Goal: Check status: Check status

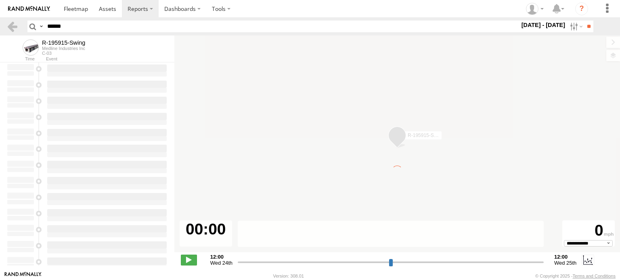
select select "**********"
type input "**********"
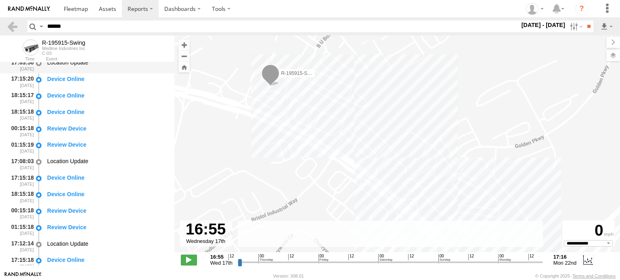
scroll to position [255, 0]
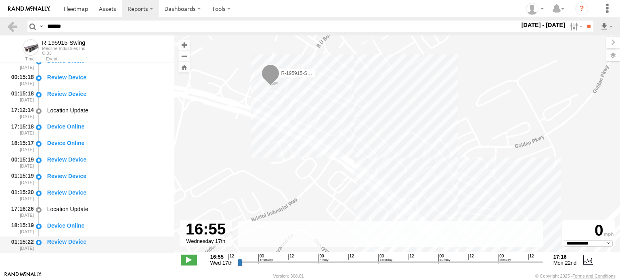
click at [72, 238] on div "Review Device" at bounding box center [107, 245] width 122 height 15
click at [72, 230] on div "Device Online" at bounding box center [107, 228] width 122 height 15
click at [77, 194] on div "Review Device" at bounding box center [106, 192] width 119 height 7
click at [75, 240] on div "Review Device" at bounding box center [106, 241] width 119 height 7
click at [66, 174] on div "Review Device" at bounding box center [106, 176] width 119 height 7
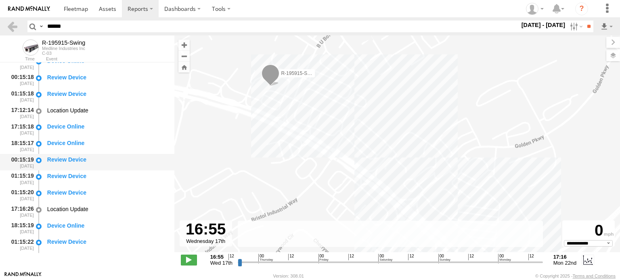
click at [59, 155] on div "Review Device" at bounding box center [107, 162] width 122 height 15
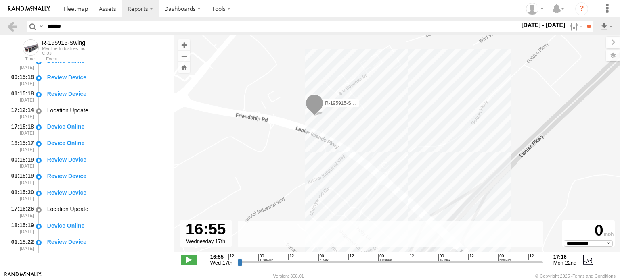
click at [314, 105] on span at bounding box center [314, 105] width 18 height 22
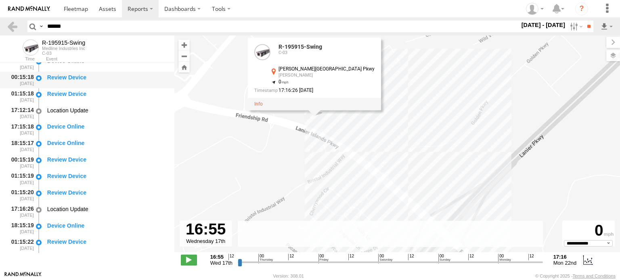
click at [69, 80] on div "Review Device" at bounding box center [106, 77] width 119 height 7
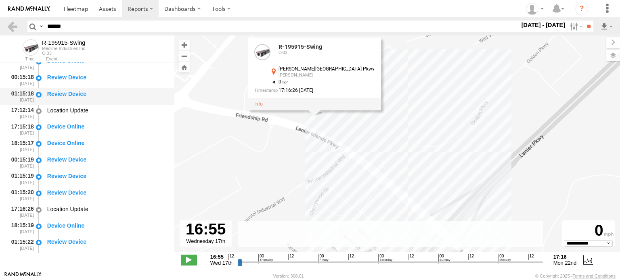
click at [67, 92] on div "Review Device" at bounding box center [106, 93] width 119 height 7
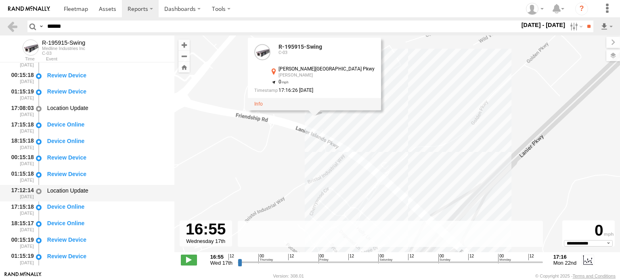
scroll to position [134, 0]
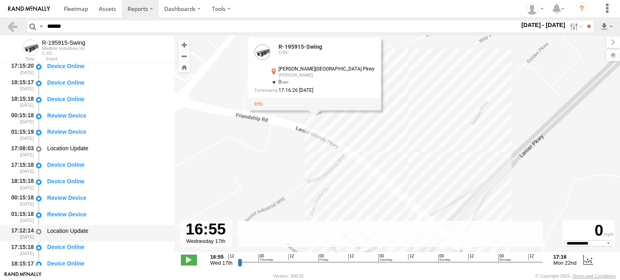
click at [63, 108] on div "Device Online" at bounding box center [107, 101] width 122 height 15
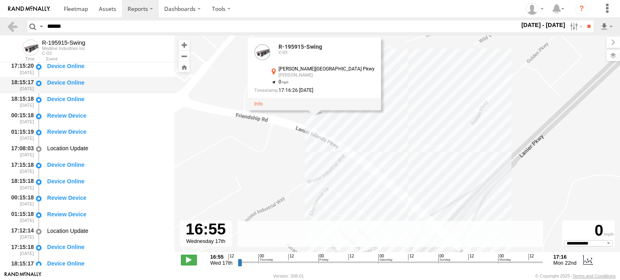
click at [68, 90] on div "Device Online" at bounding box center [107, 85] width 122 height 15
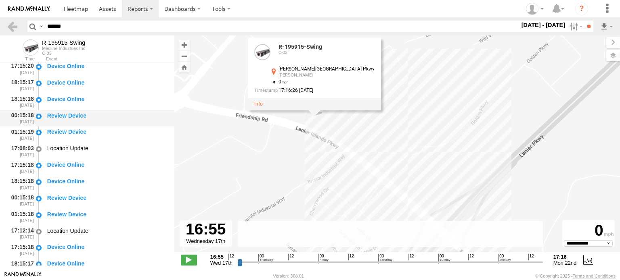
click at [64, 116] on div "Review Device" at bounding box center [106, 115] width 119 height 7
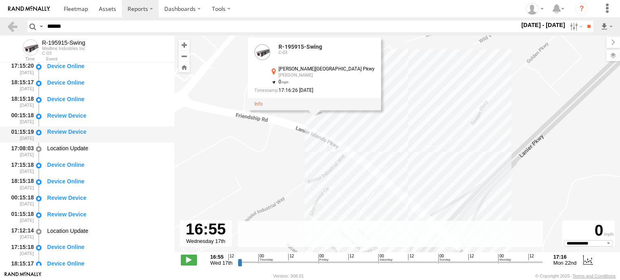
click at [63, 129] on div "Review Device" at bounding box center [106, 131] width 119 height 7
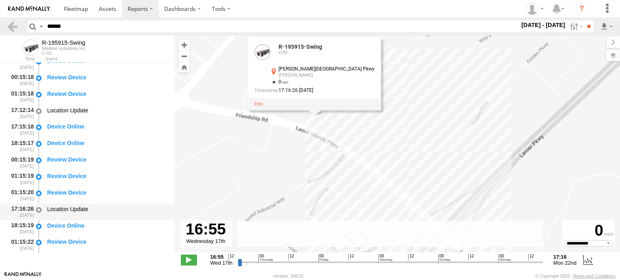
click at [69, 206] on div "Location Update" at bounding box center [106, 209] width 119 height 7
click at [74, 111] on div "Location Update" at bounding box center [106, 110] width 119 height 7
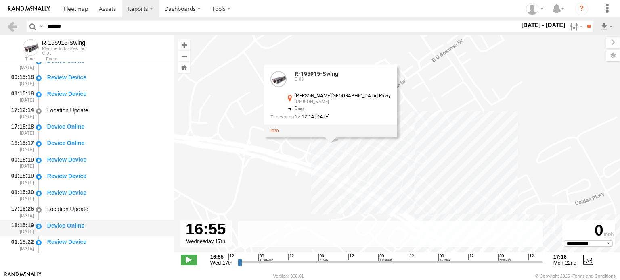
drag, startPoint x: 73, startPoint y: 240, endPoint x: 84, endPoint y: 231, distance: 13.5
click at [73, 240] on div "Review Device" at bounding box center [106, 241] width 119 height 7
